Goal: Task Accomplishment & Management: Use online tool/utility

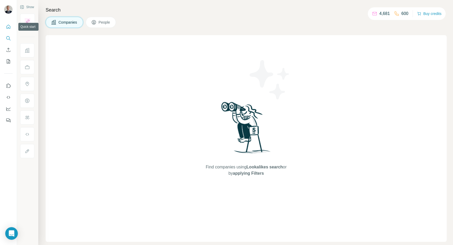
click at [8, 29] on button "Quick start" at bounding box center [8, 26] width 8 height 9
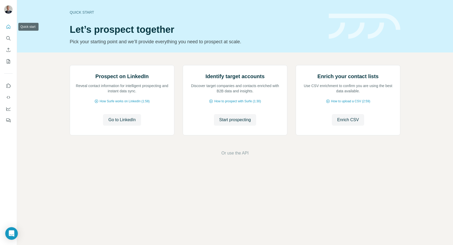
click at [10, 28] on icon "Quick start" at bounding box center [8, 26] width 5 height 5
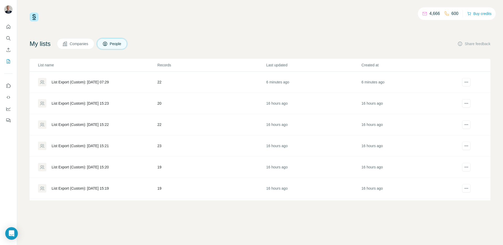
click at [80, 82] on div "List Export (Custom): [DATE] 07:29" at bounding box center [80, 81] width 57 height 5
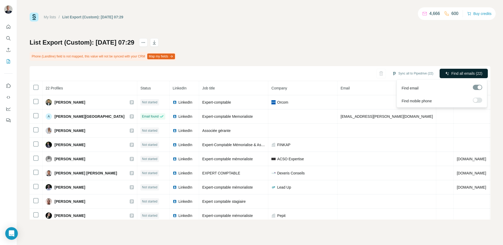
click at [466, 72] on span "Find all emails (22)" at bounding box center [466, 73] width 31 height 5
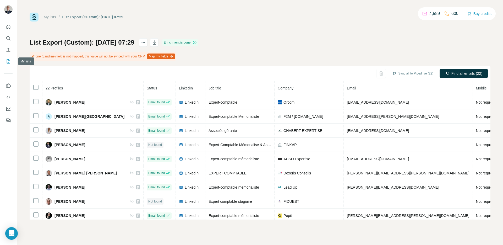
click at [9, 63] on icon "My lists" at bounding box center [8, 61] width 5 height 5
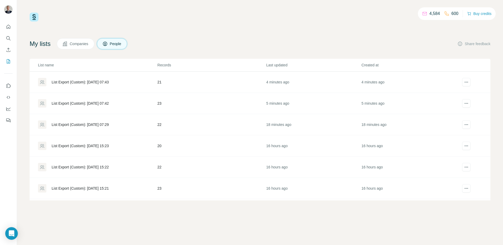
click at [82, 83] on div "List Export (Custom): [DATE] 07:43" at bounding box center [80, 81] width 57 height 5
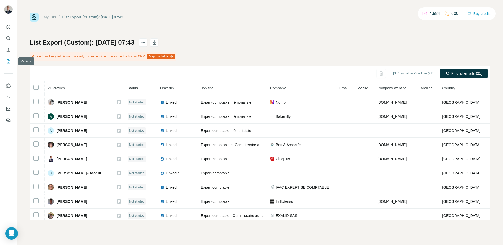
click at [8, 62] on icon "My lists" at bounding box center [9, 60] width 3 height 3
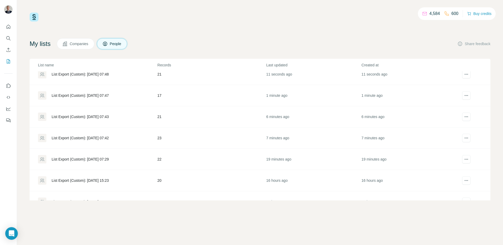
scroll to position [4, 0]
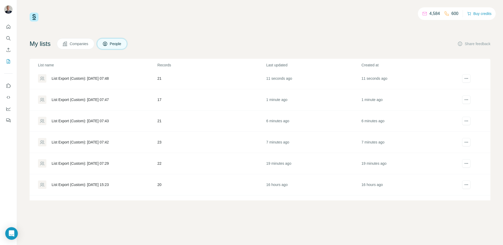
click at [85, 147] on td "List Export (Custom): [DATE] 07:42" at bounding box center [94, 142] width 128 height 21
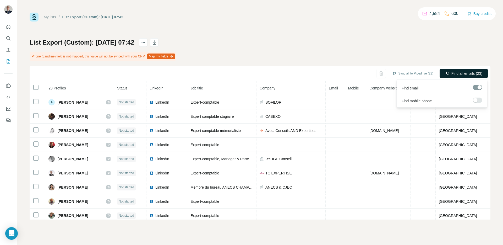
click at [454, 73] on span "Find all emails (23)" at bounding box center [466, 73] width 31 height 5
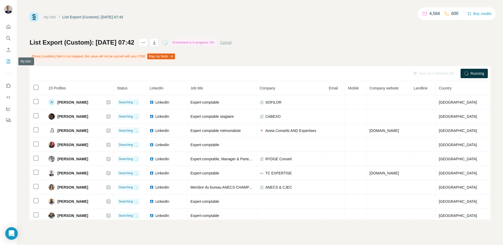
click at [5, 59] on button "My lists" at bounding box center [8, 61] width 8 height 9
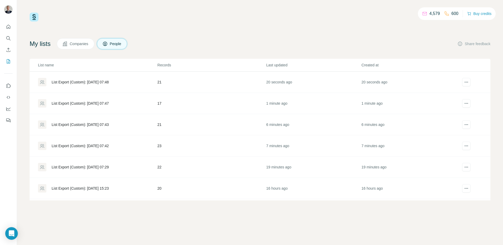
click at [77, 121] on div "List Export (Custom): [DATE] 07:43" at bounding box center [97, 124] width 119 height 8
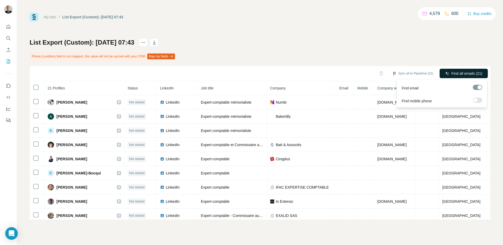
click at [468, 74] on span "Find all emails (21)" at bounding box center [466, 73] width 31 height 5
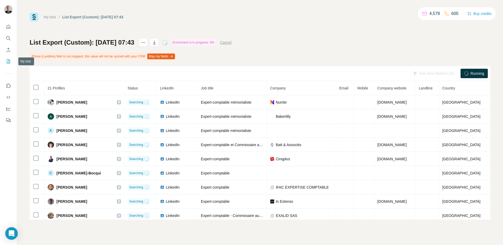
click at [6, 63] on icon "My lists" at bounding box center [8, 61] width 5 height 5
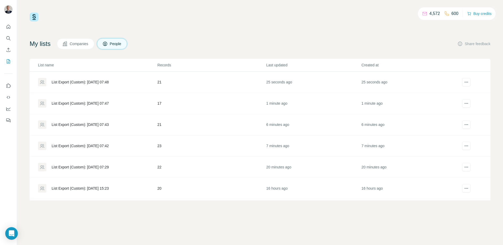
click at [83, 100] on div "List Export (Custom): [DATE] 07:47" at bounding box center [97, 103] width 119 height 8
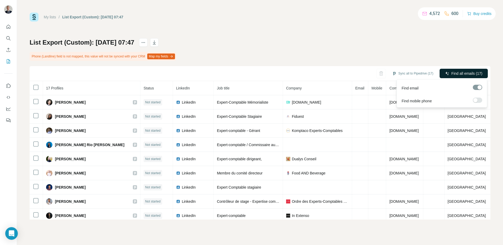
click at [462, 70] on button "Find all emails (17)" at bounding box center [464, 73] width 48 height 9
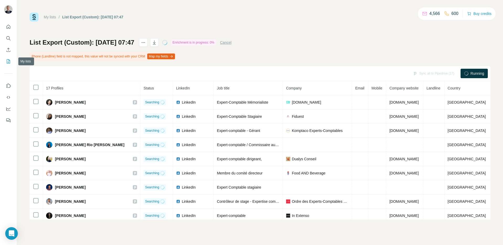
click at [6, 62] on icon "My lists" at bounding box center [8, 61] width 5 height 5
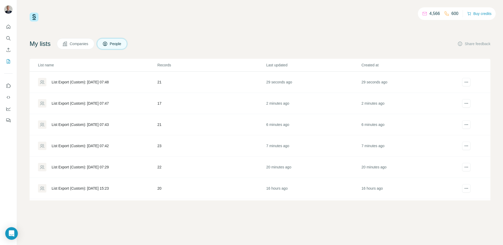
click at [75, 82] on div "List Export (Custom): [DATE] 07:48" at bounding box center [80, 81] width 57 height 5
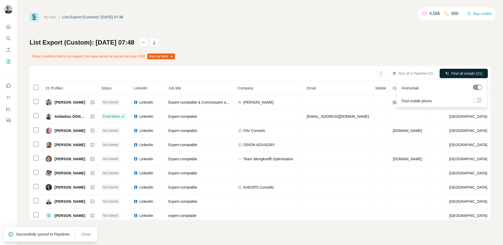
click at [458, 73] on span "Find all emails (21)" at bounding box center [466, 73] width 31 height 5
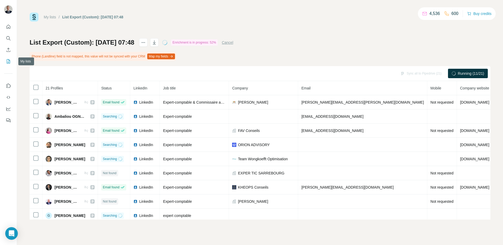
click at [9, 60] on icon "My lists" at bounding box center [9, 60] width 3 height 3
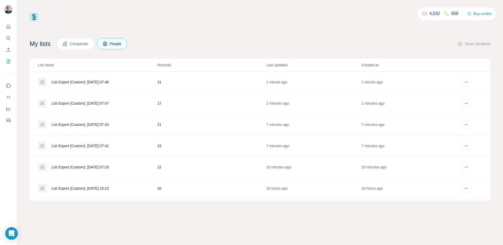
click at [109, 147] on div "List Export (Custom): [DATE] 07:42" at bounding box center [80, 145] width 57 height 5
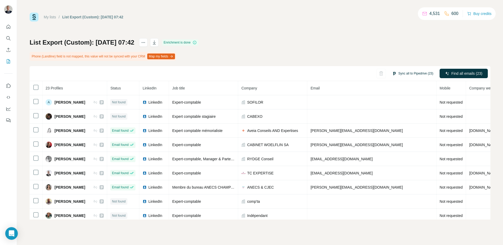
click at [417, 73] on button "Sync all to Pipedrive (23)" at bounding box center [413, 73] width 48 height 8
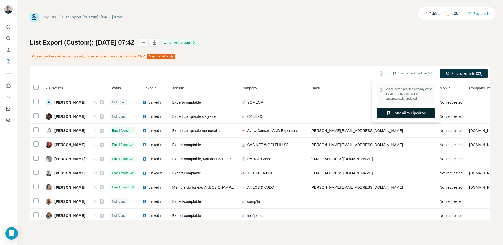
click at [405, 113] on button "Sync all to Pipedrive" at bounding box center [406, 113] width 58 height 10
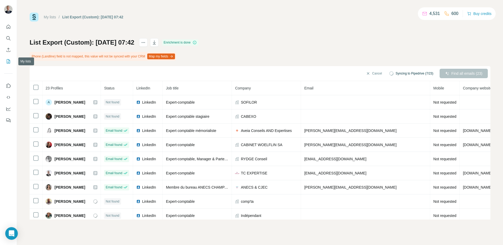
click at [7, 61] on icon "My lists" at bounding box center [8, 61] width 3 height 4
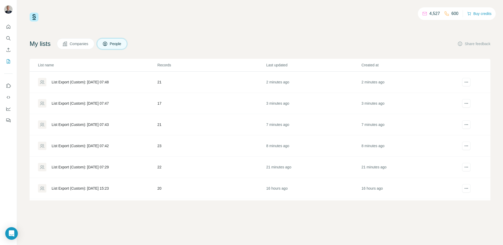
click at [109, 123] on div "List Export (Custom): [DATE] 07:43" at bounding box center [80, 124] width 57 height 5
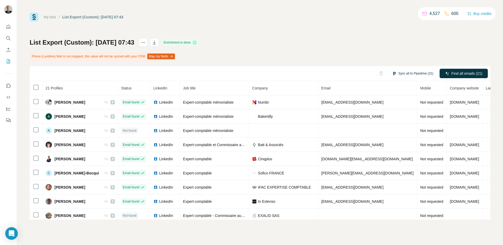
click at [417, 72] on button "Sync all to Pipedrive (21)" at bounding box center [413, 73] width 48 height 8
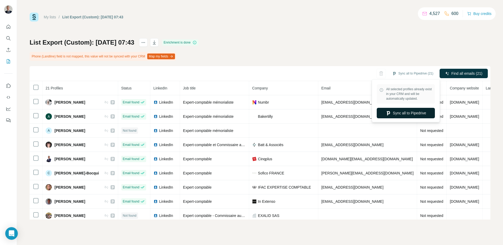
click at [403, 114] on button "Sync all to Pipedrive" at bounding box center [406, 113] width 58 height 10
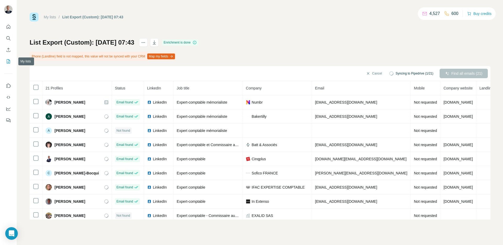
click at [7, 61] on icon "My lists" at bounding box center [8, 61] width 5 height 5
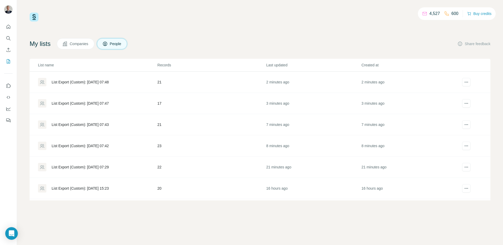
click at [92, 105] on div "List Export (Custom): [DATE] 07:47" at bounding box center [80, 103] width 57 height 5
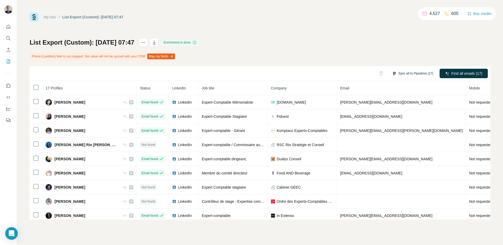
click at [422, 70] on button "Sync all to Pipedrive (17)" at bounding box center [413, 73] width 48 height 8
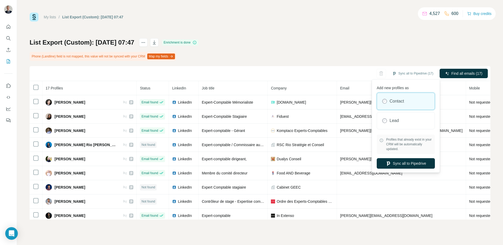
click at [388, 161] on icon "button" at bounding box center [388, 163] width 5 height 5
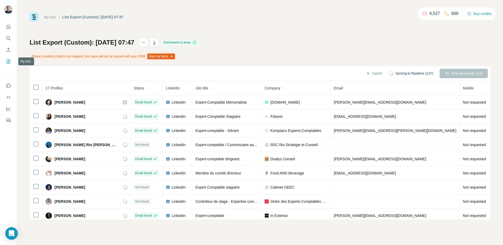
click at [11, 62] on button "My lists" at bounding box center [8, 61] width 8 height 9
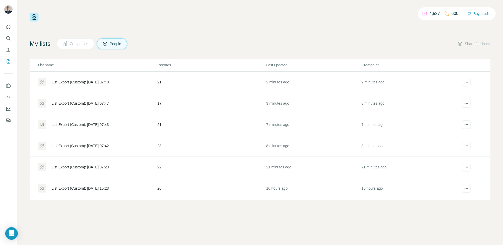
click at [96, 86] on div "List Export (Custom): [DATE] 07:48" at bounding box center [97, 82] width 119 height 8
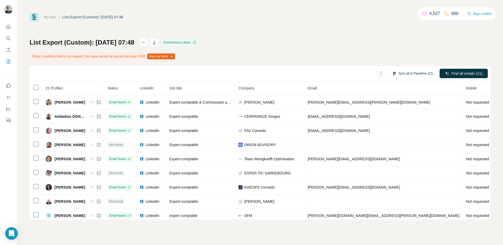
click at [412, 75] on button "Sync all to Pipedrive (21)" at bounding box center [413, 73] width 48 height 8
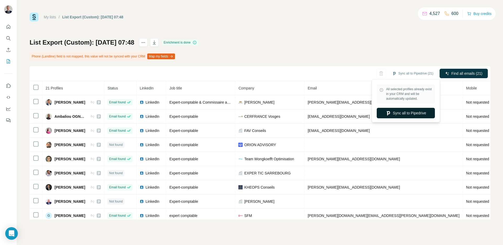
click at [397, 114] on button "Sync all to Pipedrive" at bounding box center [406, 113] width 58 height 10
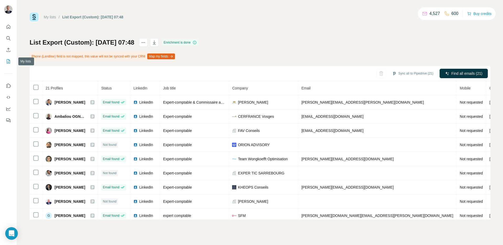
click at [8, 59] on icon "My lists" at bounding box center [8, 61] width 5 height 5
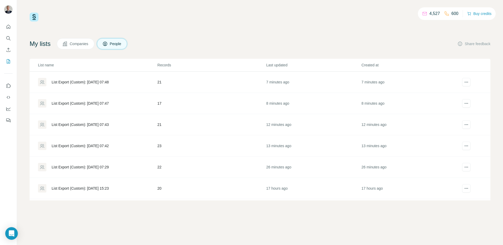
click at [80, 103] on div "List Export (Custom): [DATE] 07:47" at bounding box center [80, 103] width 57 height 5
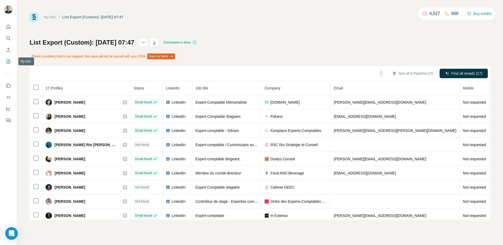
click at [8, 62] on icon "My lists" at bounding box center [9, 60] width 3 height 3
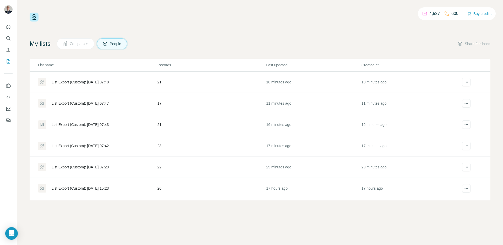
click at [81, 82] on div "List Export (Custom): [DATE] 07:48" at bounding box center [80, 81] width 57 height 5
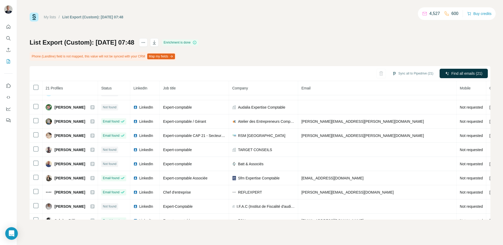
scroll to position [173, 0]
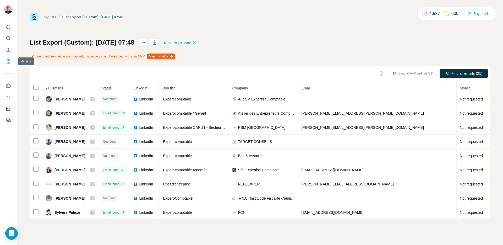
click at [6, 62] on icon "My lists" at bounding box center [8, 61] width 5 height 5
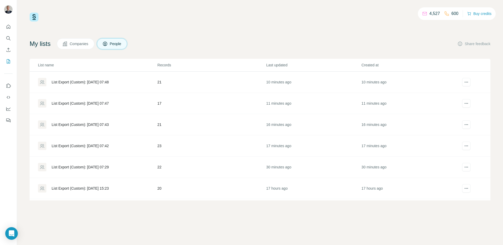
click at [71, 102] on div "List Export (Custom): [DATE] 07:47" at bounding box center [80, 103] width 57 height 5
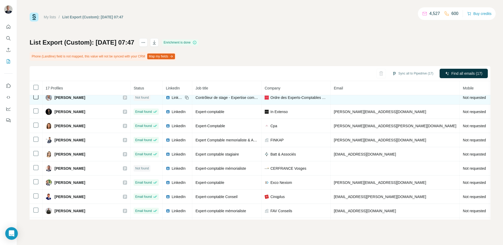
scroll to position [116, 0]
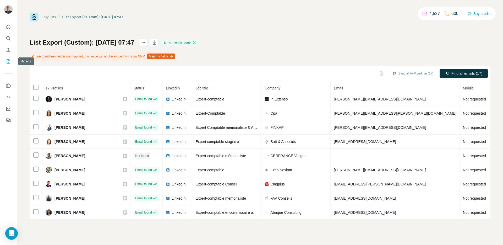
click at [9, 63] on icon "My lists" at bounding box center [8, 61] width 5 height 5
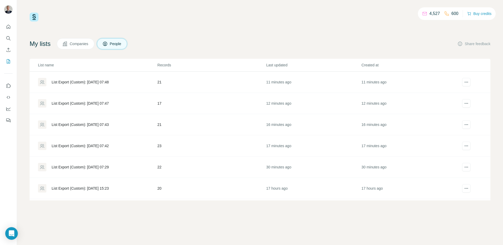
click at [77, 126] on div "List Export (Custom): [DATE] 07:43" at bounding box center [80, 124] width 57 height 5
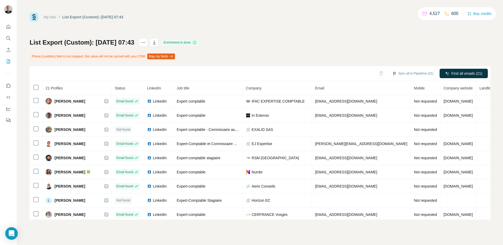
scroll to position [86, 0]
